Goal: Task Accomplishment & Management: Complete application form

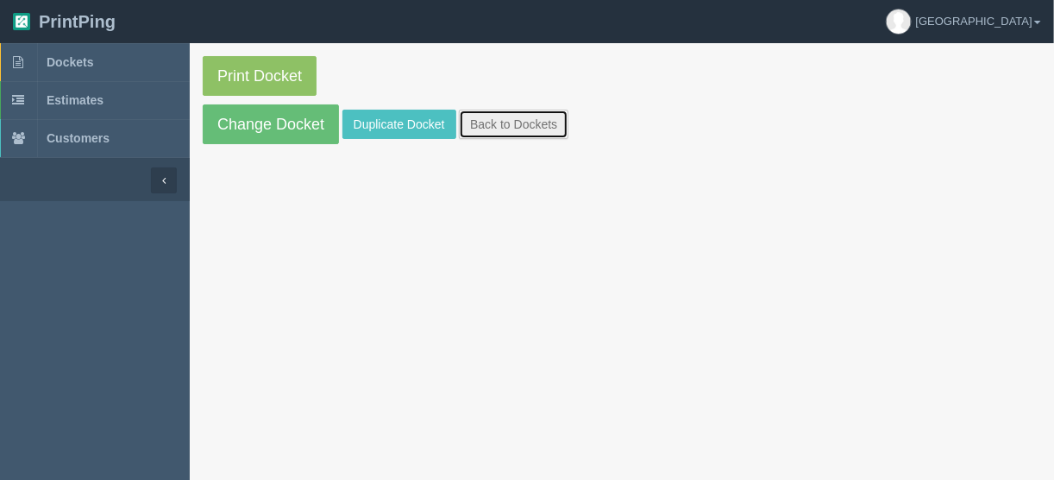
click at [504, 122] on link "Back to Dockets" at bounding box center [514, 124] width 110 height 29
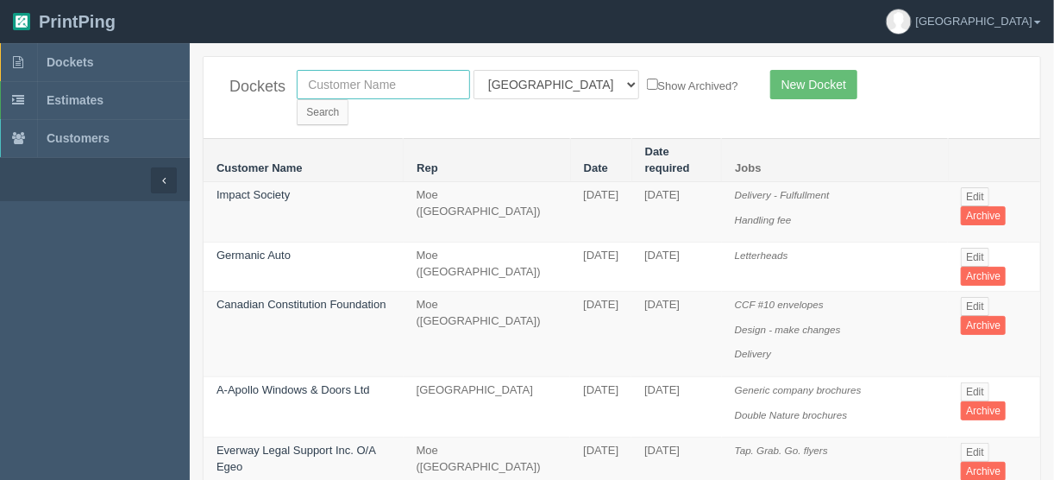
click at [345, 80] on input "text" at bounding box center [383, 84] width 173 height 29
type input "impact s"
click at [348, 99] on input "Search" at bounding box center [323, 112] width 52 height 26
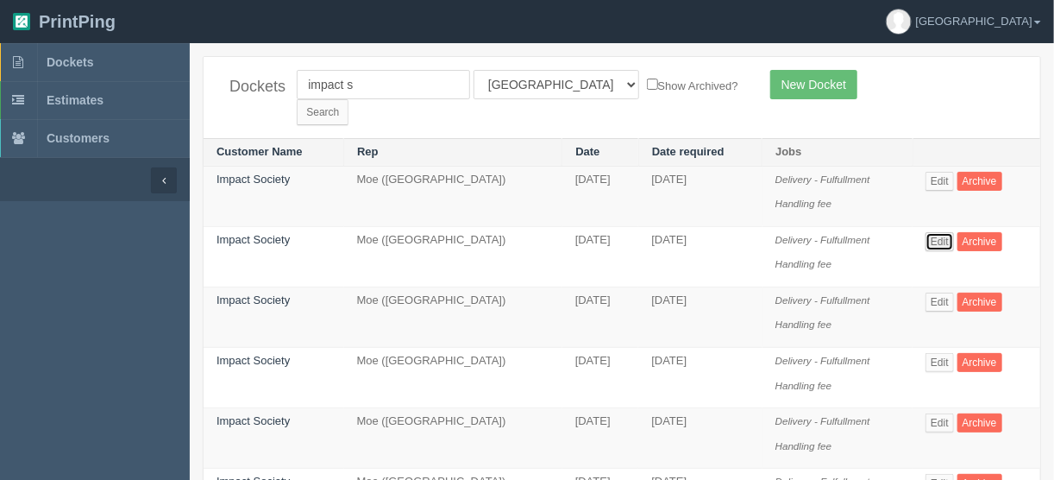
click at [946, 232] on link "Edit" at bounding box center [939, 241] width 28 height 19
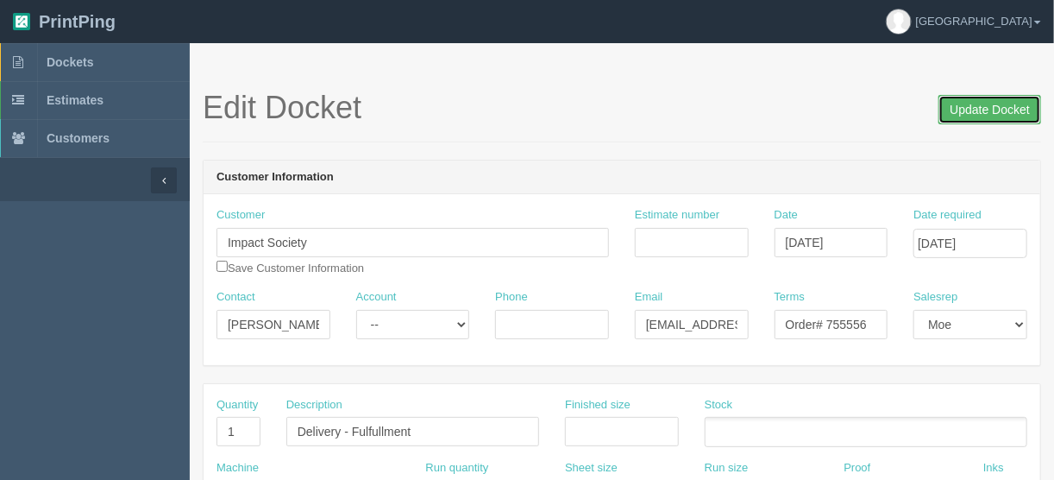
click at [976, 101] on input "Update Docket" at bounding box center [989, 109] width 103 height 29
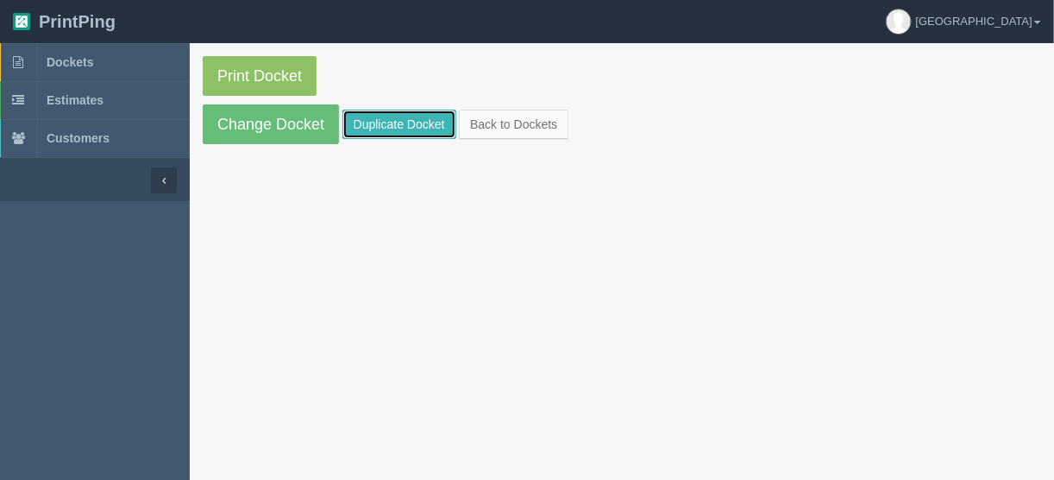
click at [385, 114] on link "Duplicate Docket" at bounding box center [399, 124] width 114 height 29
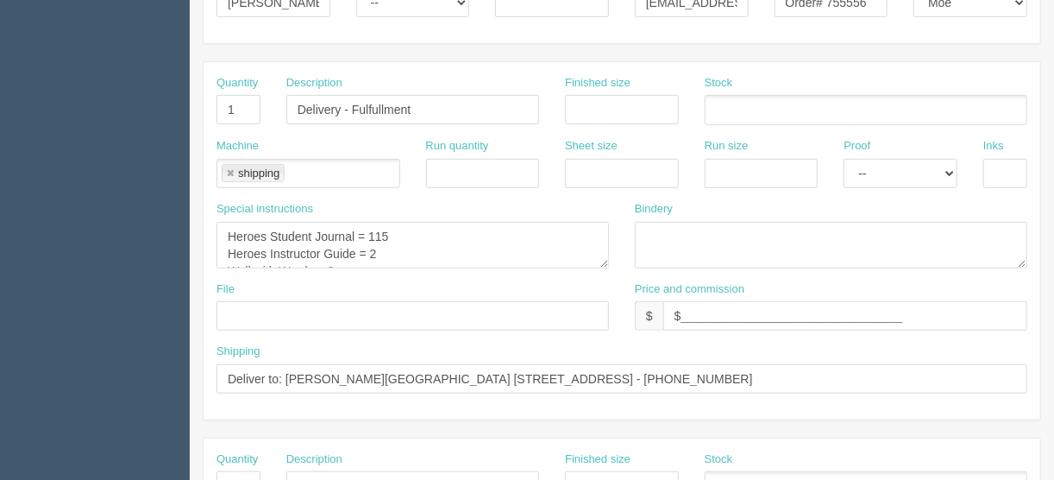
scroll to position [345, 0]
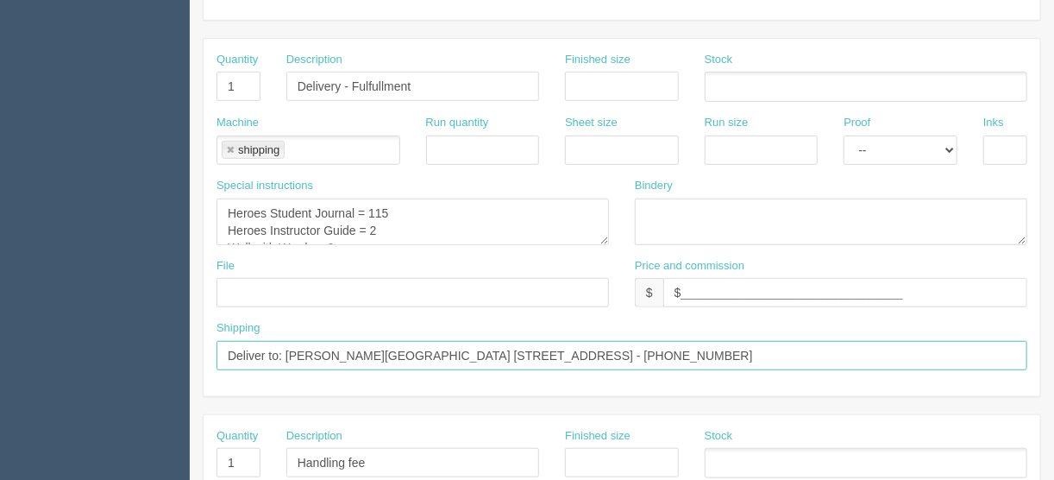
drag, startPoint x: 754, startPoint y: 347, endPoint x: 286, endPoint y: 348, distance: 467.5
click at [286, 348] on input "Deliver to: [PERSON_NAME][GEOGRAPHIC_DATA] [STREET_ADDRESS] - [PHONE_NUMBER]" at bounding box center [621, 355] width 811 height 29
paste input "arley Dennis Cremona School 206 3 St E Cremona, AB T0M 0B9 Canada (403) 805-2676"
click at [682, 348] on input "Deliver to: Carley Dennis Cremona School 206 3 St E Cremona, AB T0M 0B9 Canada …" at bounding box center [621, 355] width 811 height 29
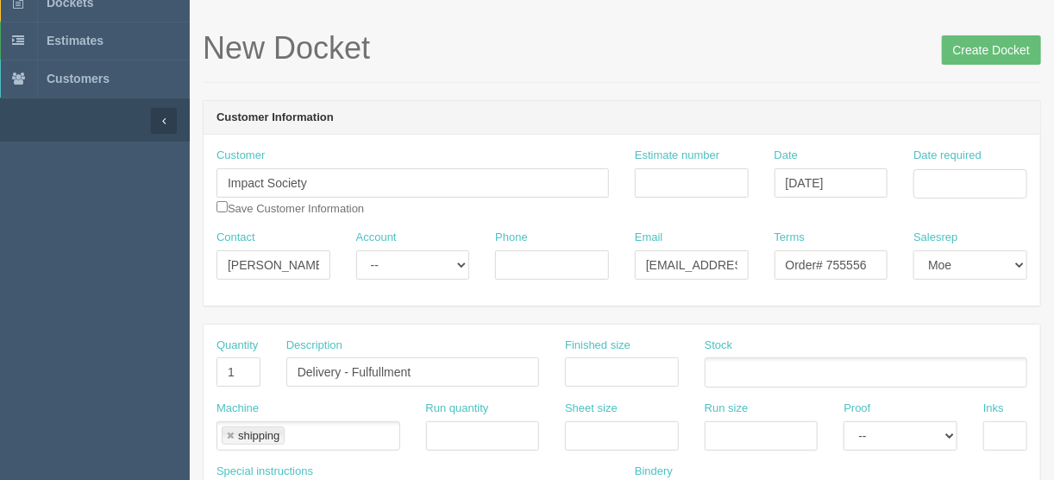
scroll to position [0, 0]
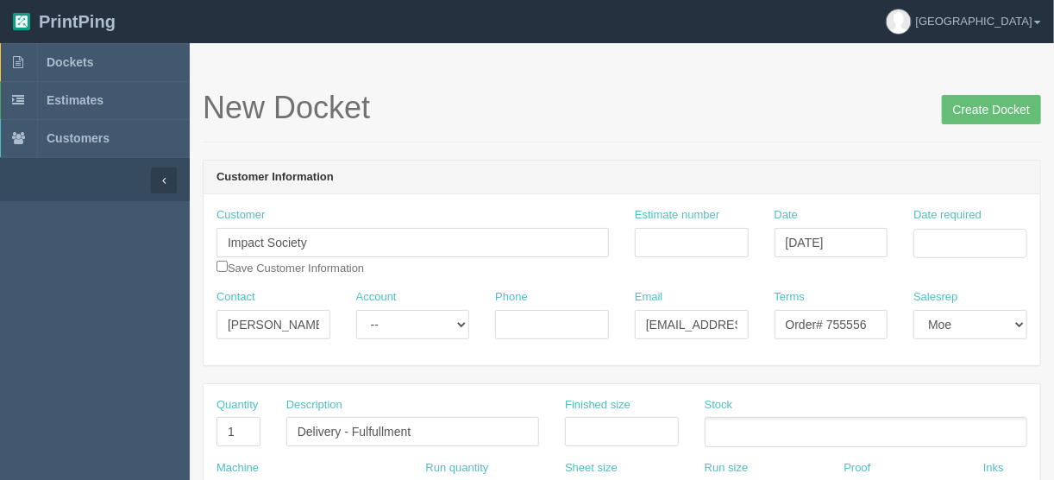
type input "Deliver to: Carley Dennis Cremona School 206 3 St E Cremona, AB T0M 0B9 - (403)…"
click at [939, 238] on input "Date required" at bounding box center [970, 243] width 114 height 29
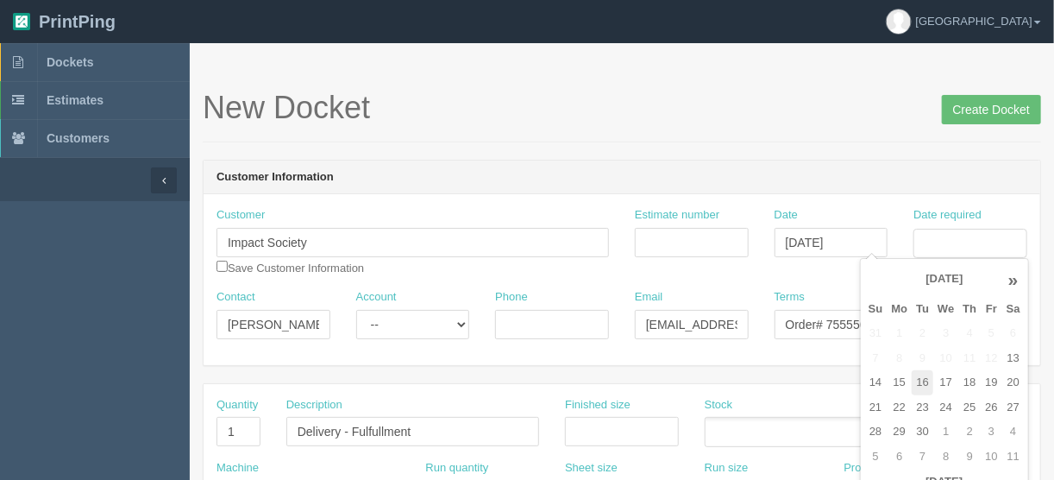
click at [921, 376] on td "16" at bounding box center [923, 382] width 22 height 25
click at [1004, 374] on td "20" at bounding box center [1013, 382] width 22 height 25
type input "September 20, 2025"
click at [825, 320] on input "Order# 755556" at bounding box center [832, 324] width 114 height 29
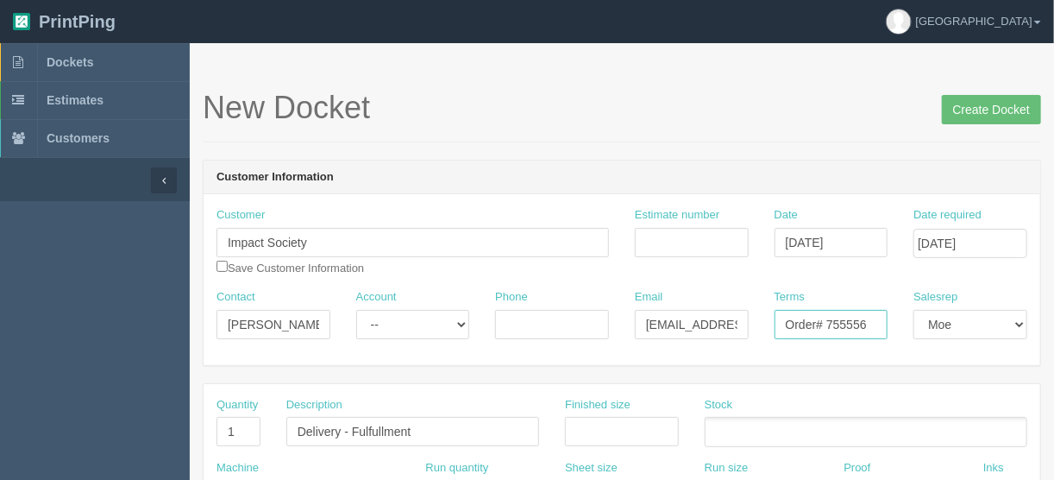
click at [873, 321] on input "Order# 755556" at bounding box center [832, 324] width 114 height 29
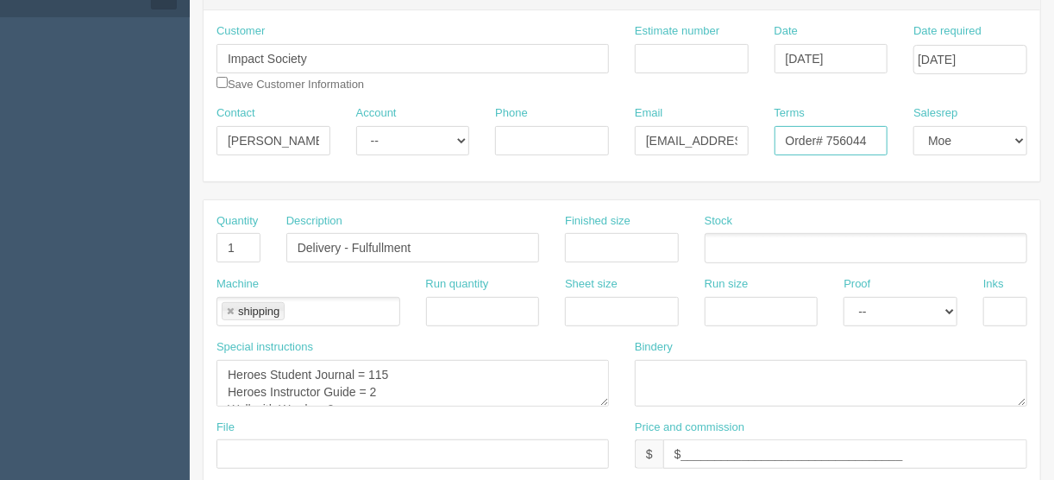
scroll to position [276, 0]
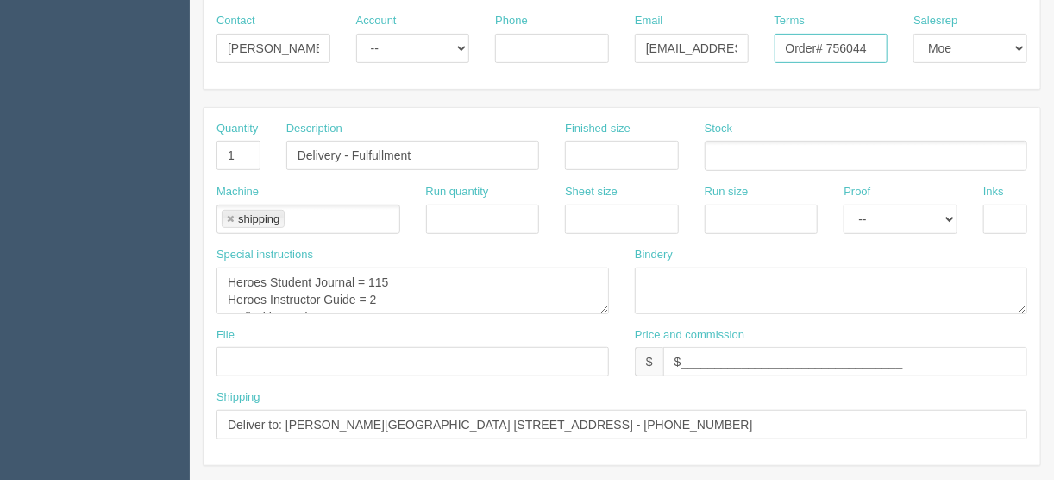
type input "Order# 756044"
click at [405, 275] on textarea "Heroes Student Journal = 115 Heroes Instructor Guide = 2 Wall with Words = 2" at bounding box center [412, 290] width 392 height 47
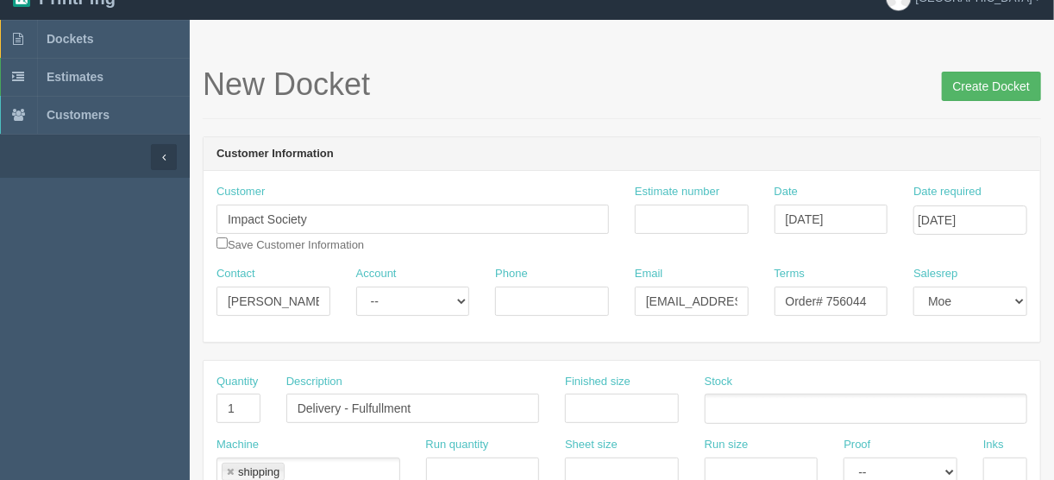
scroll to position [0, 0]
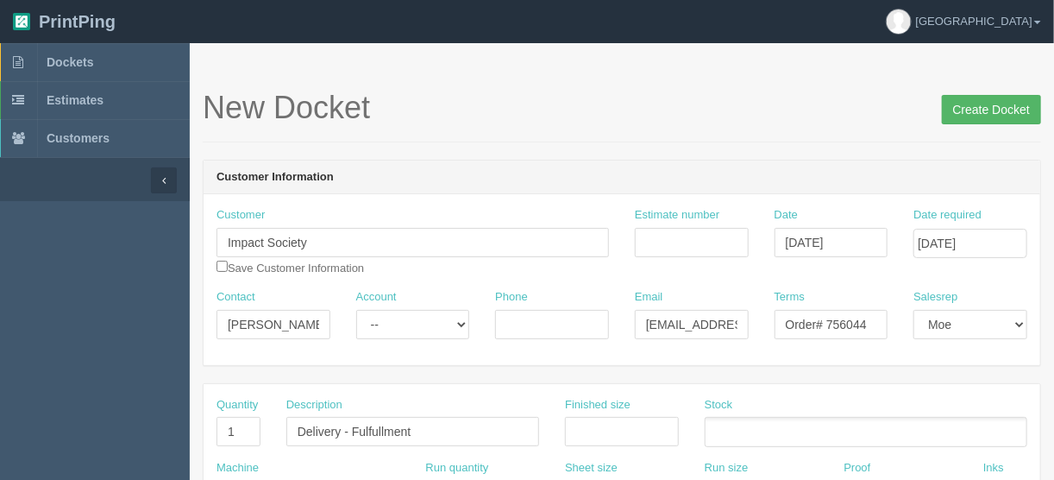
type textarea "Heroes Student Journal = 39 Heroes Instructor Guide = 1 Wall with Words = 1"
click at [982, 110] on input "Create Docket" at bounding box center [991, 109] width 99 height 29
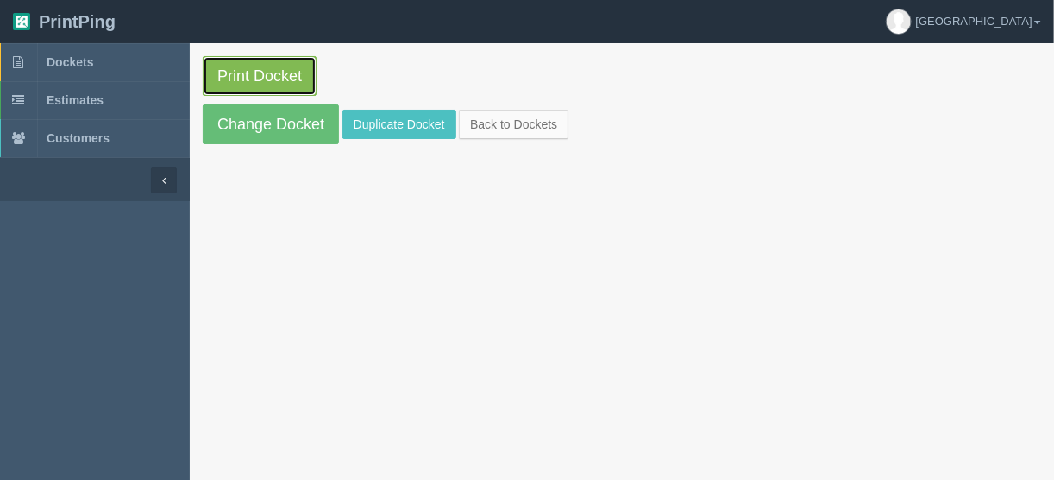
click at [238, 69] on link "Print Docket" at bounding box center [260, 76] width 114 height 40
